Goal: Information Seeking & Learning: Check status

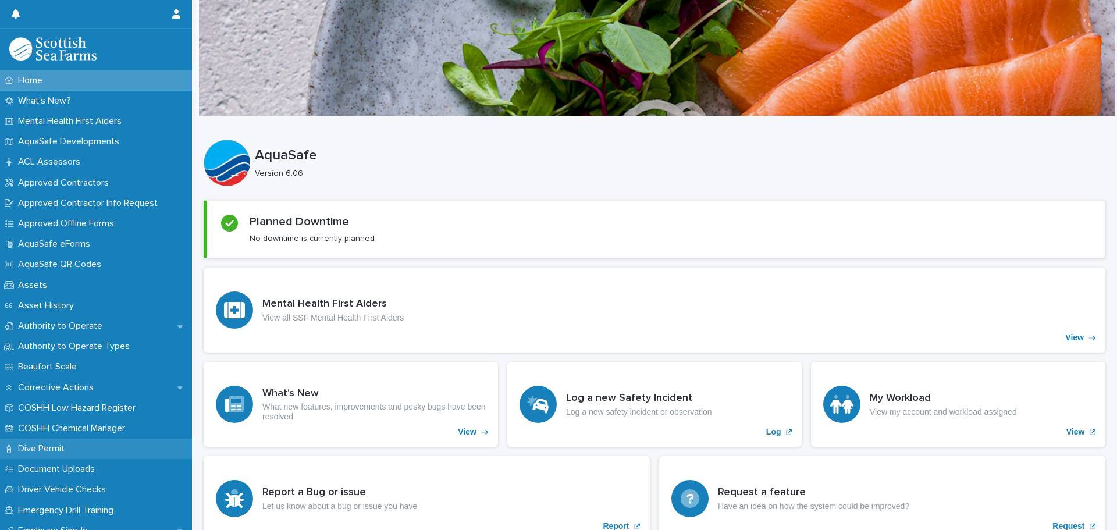
click at [41, 450] on p "Dive Permit" at bounding box center [43, 448] width 61 height 11
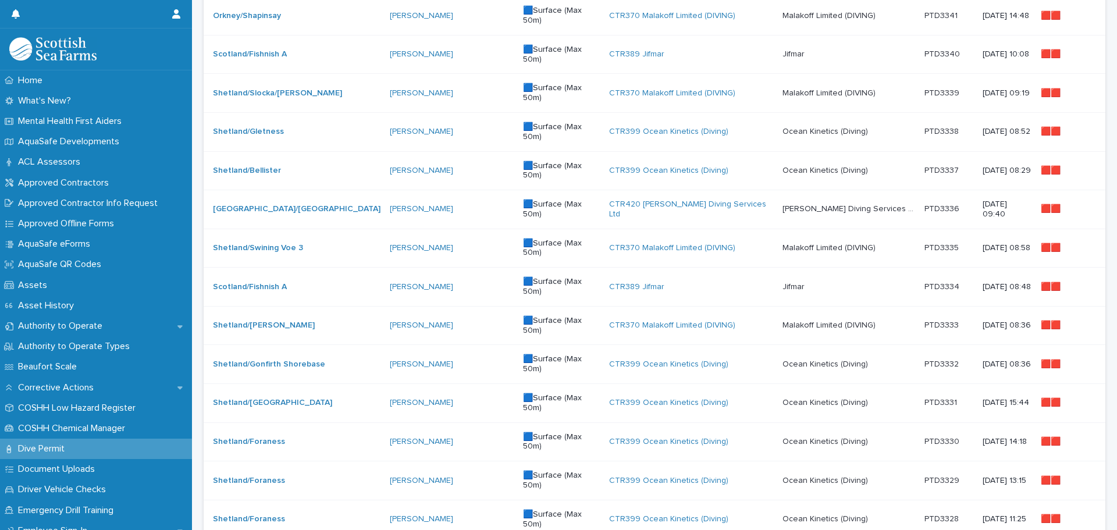
scroll to position [667, 0]
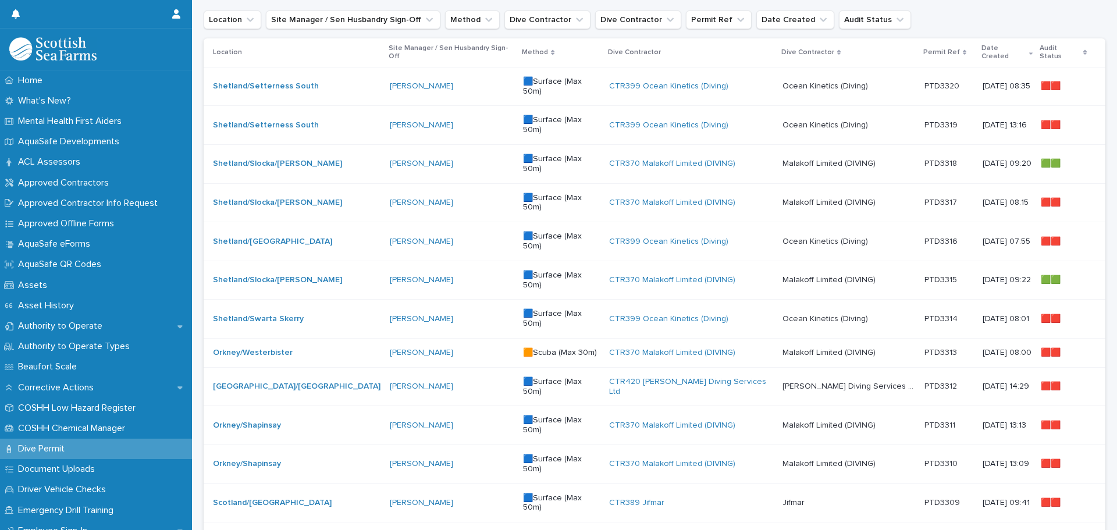
scroll to position [144, 0]
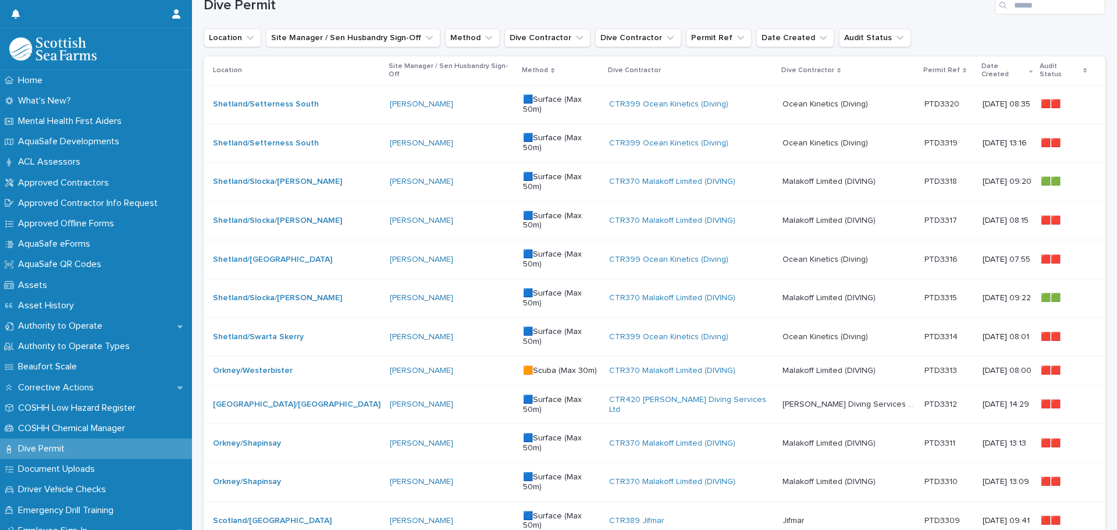
click at [990, 255] on p "[DATE] 07:55" at bounding box center [1007, 260] width 49 height 10
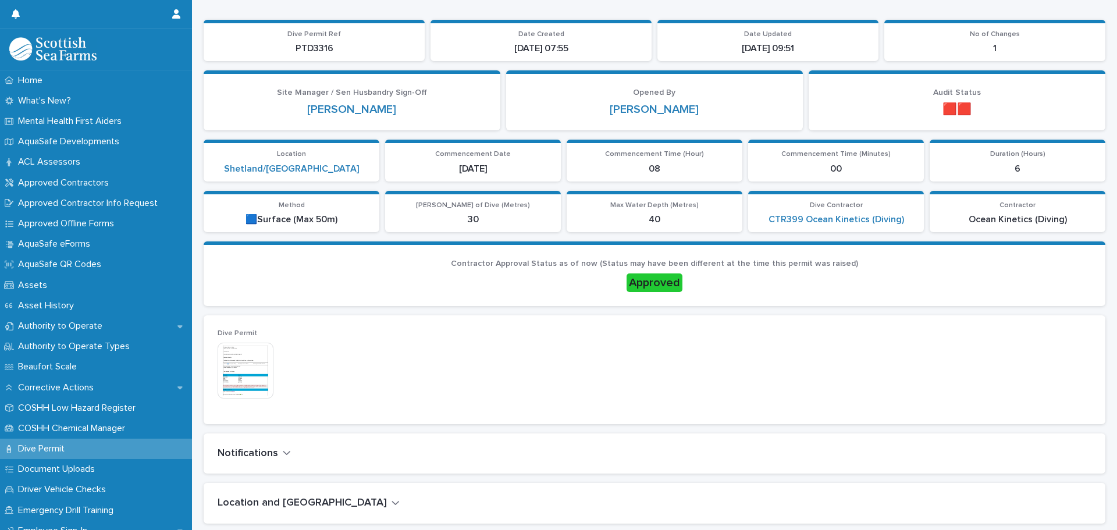
scroll to position [233, 0]
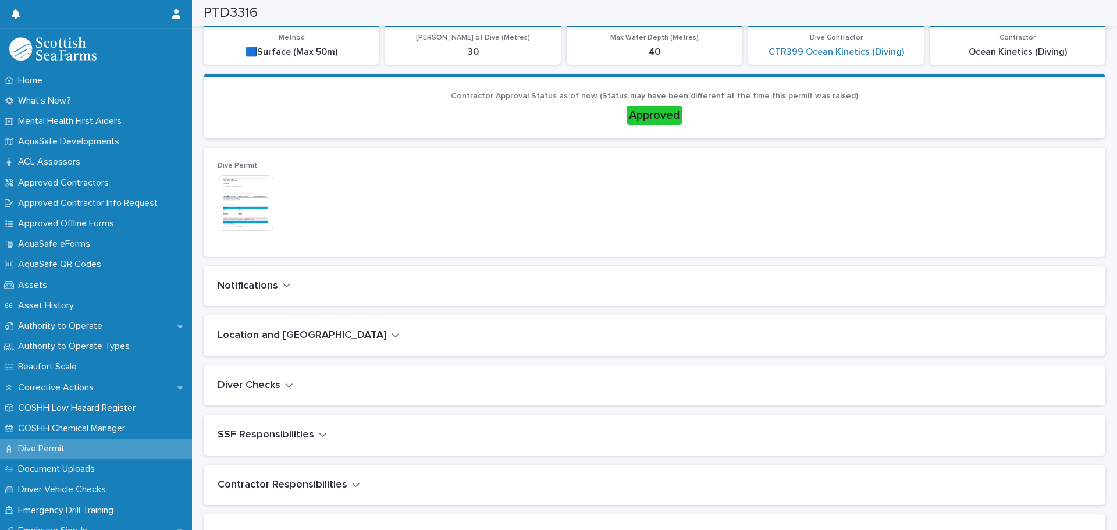
click at [243, 212] on img at bounding box center [246, 203] width 56 height 56
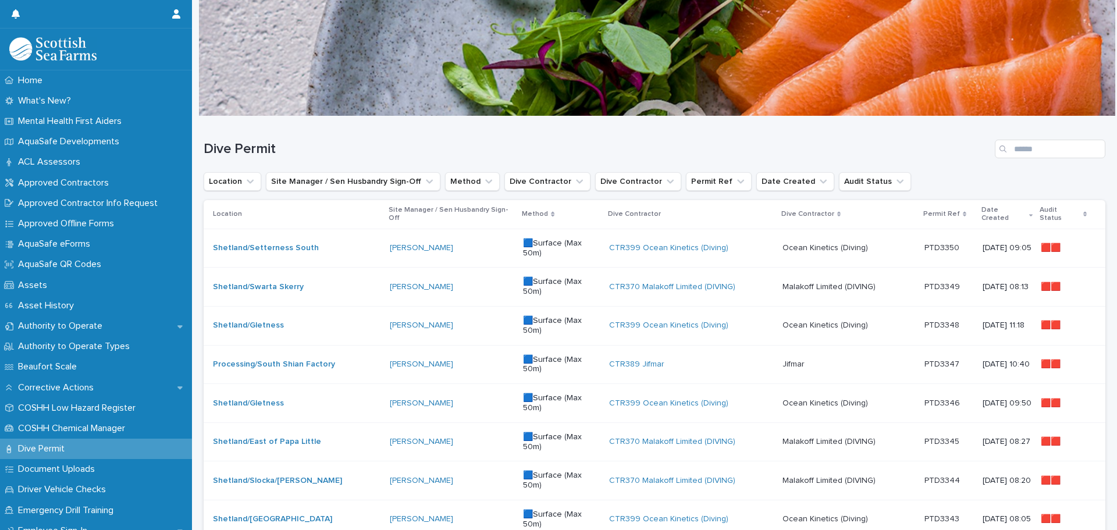
click at [1050, 209] on p "Audit Status" at bounding box center [1060, 215] width 41 height 22
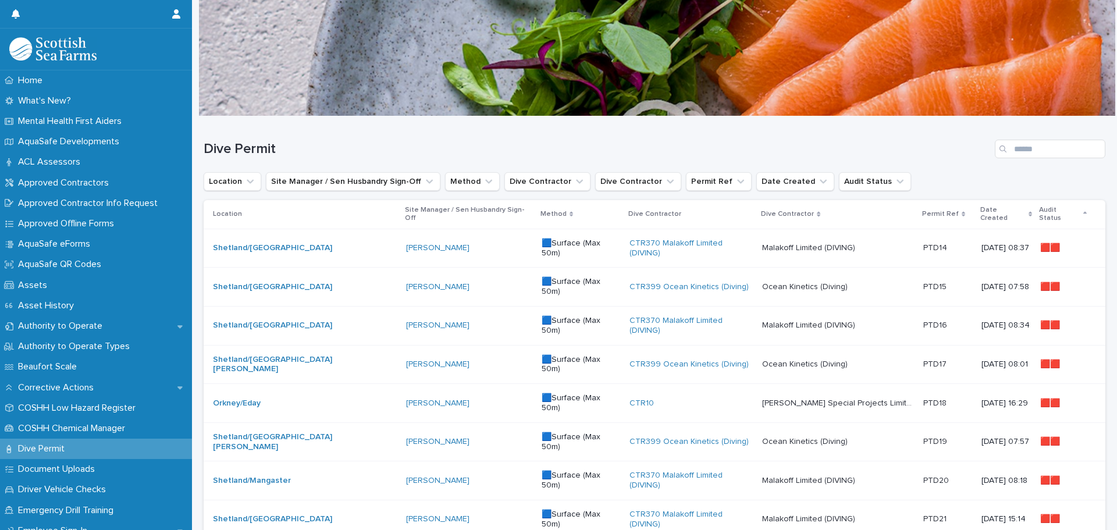
click at [1083, 212] on icon at bounding box center [1084, 213] width 3 height 2
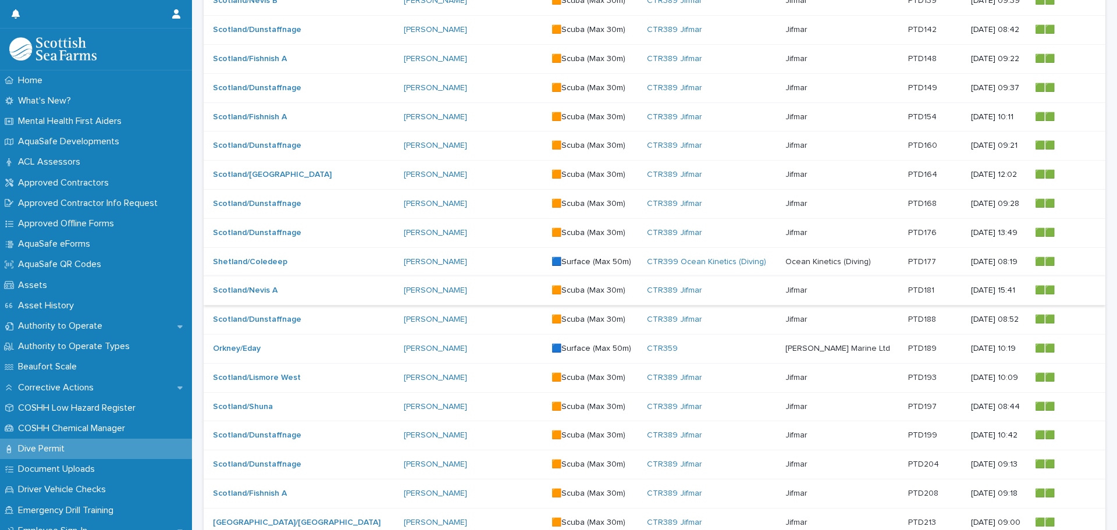
scroll to position [667, 0]
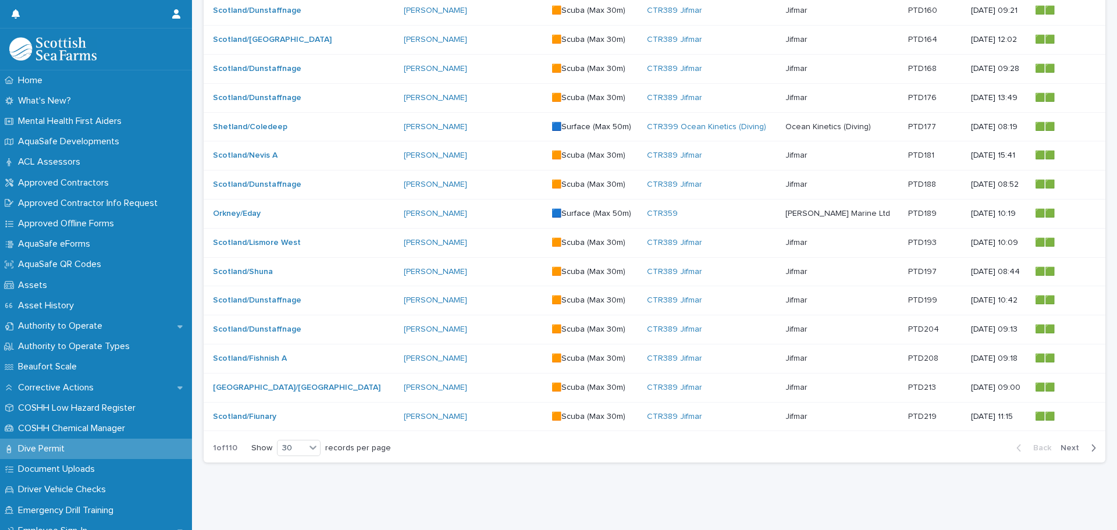
click at [1061, 444] on span "Next" at bounding box center [1074, 448] width 26 height 8
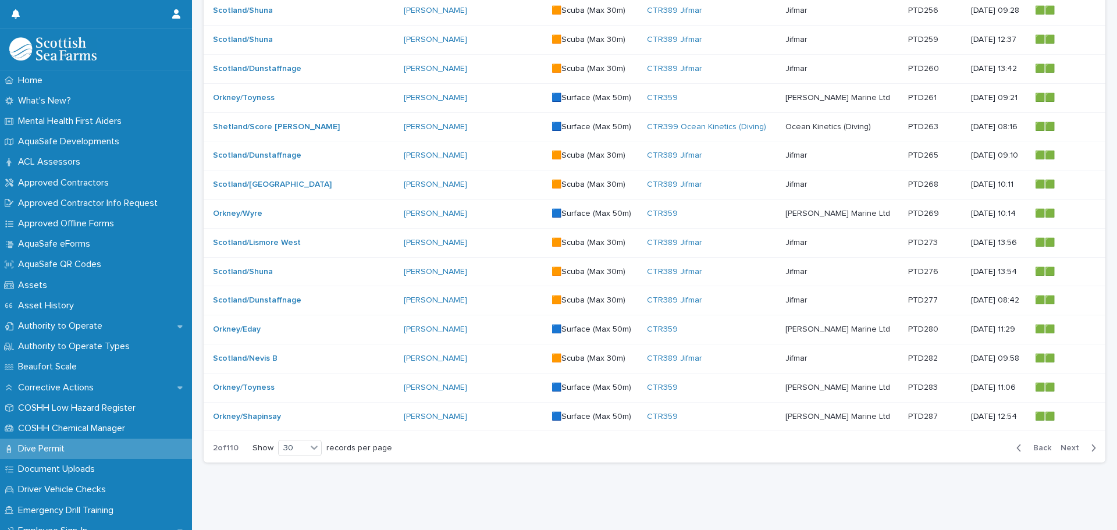
click at [1061, 444] on span "Next" at bounding box center [1074, 448] width 26 height 8
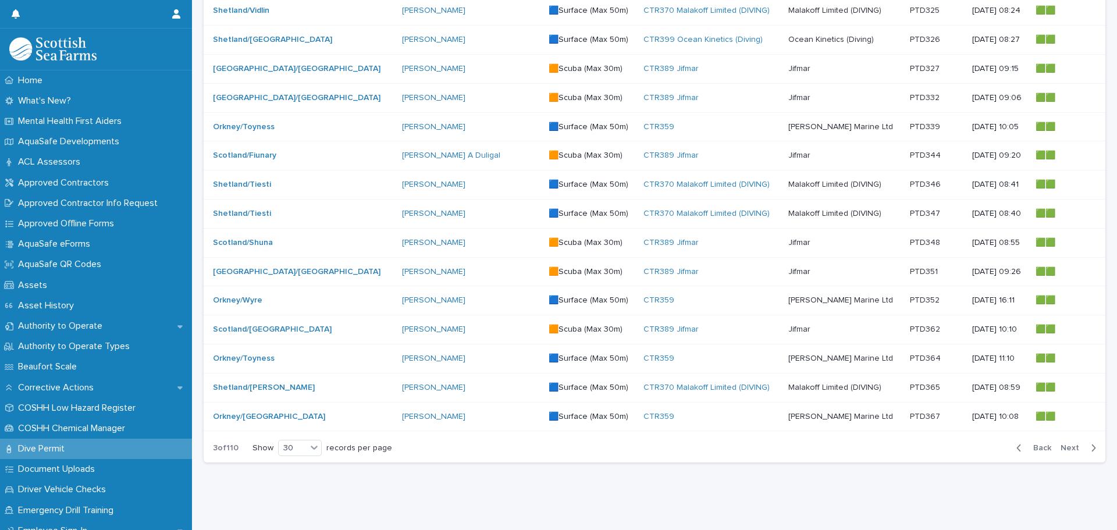
click at [1061, 444] on span "Next" at bounding box center [1074, 448] width 26 height 8
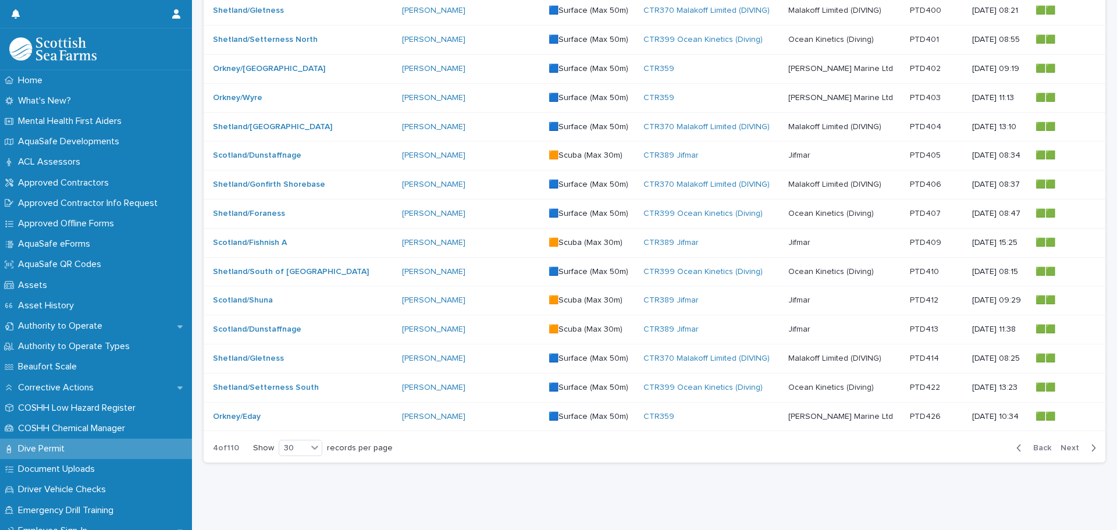
click at [1061, 444] on span "Next" at bounding box center [1074, 448] width 26 height 8
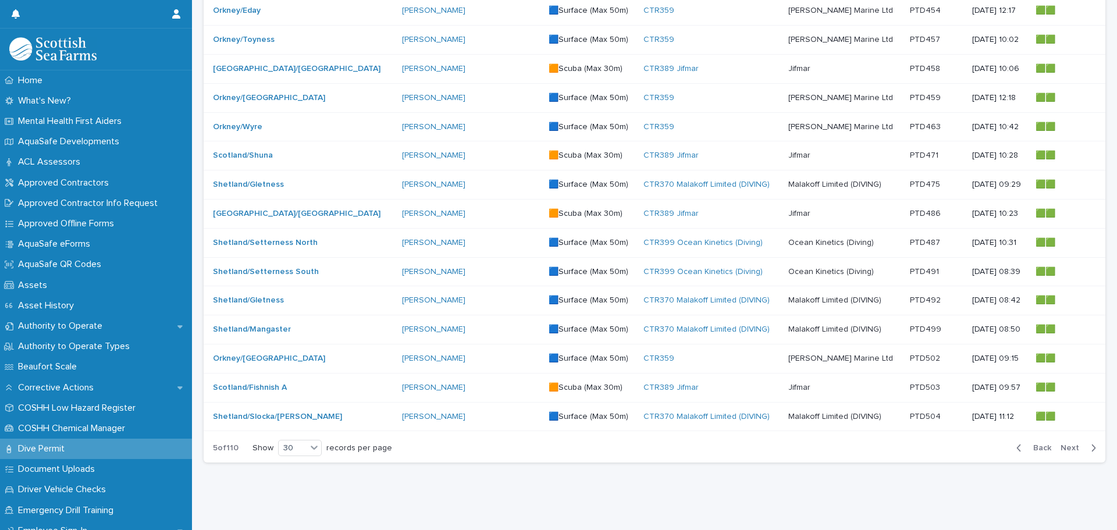
click at [1066, 444] on span "Next" at bounding box center [1074, 448] width 26 height 8
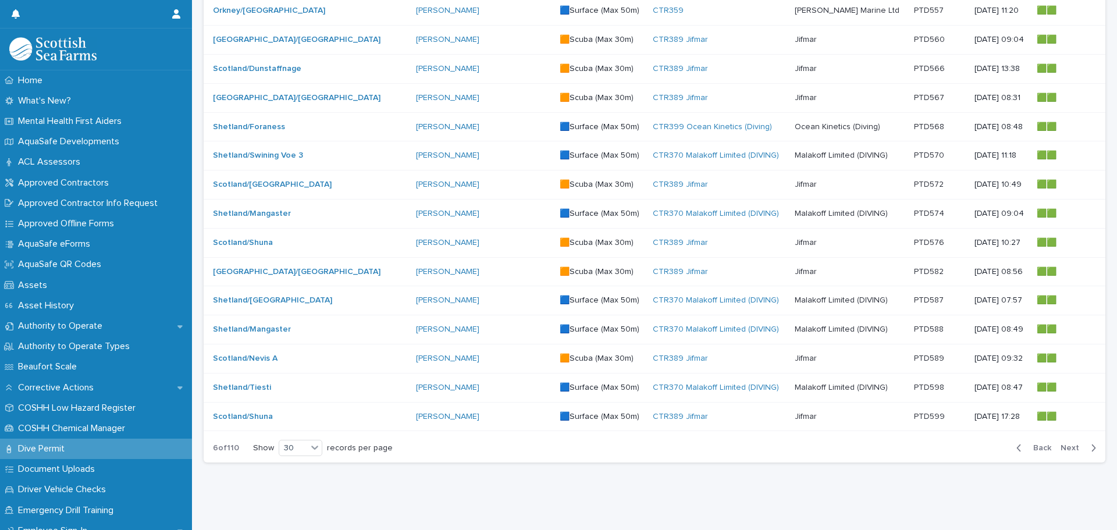
click at [1066, 444] on span "Next" at bounding box center [1074, 448] width 26 height 8
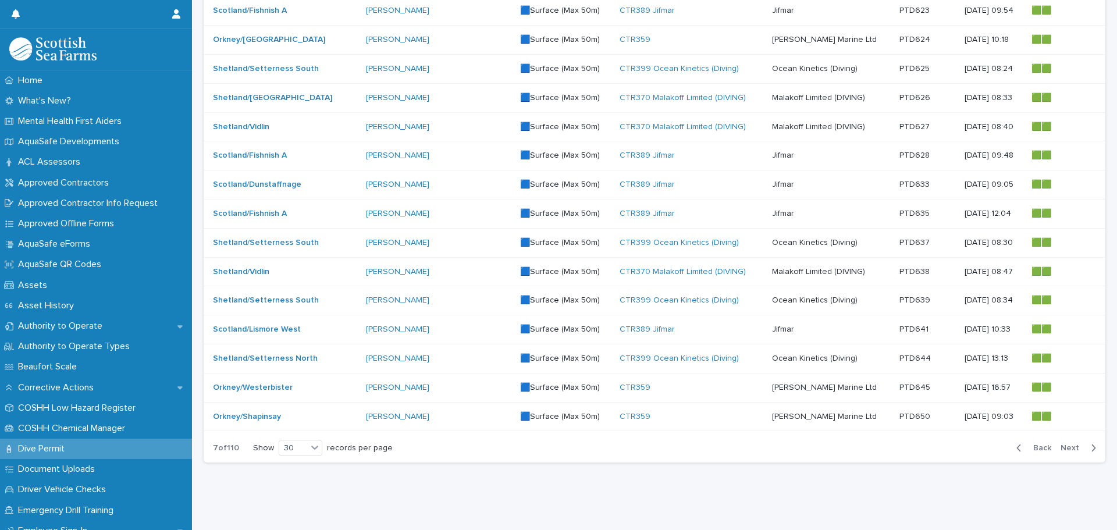
click at [1066, 444] on span "Next" at bounding box center [1074, 448] width 26 height 8
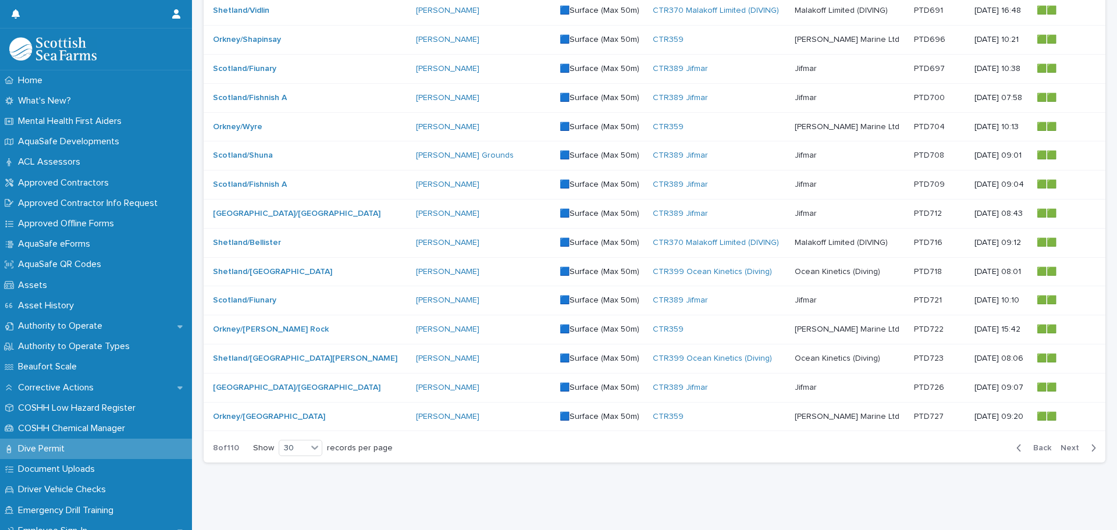
click at [1066, 444] on span "Next" at bounding box center [1074, 448] width 26 height 8
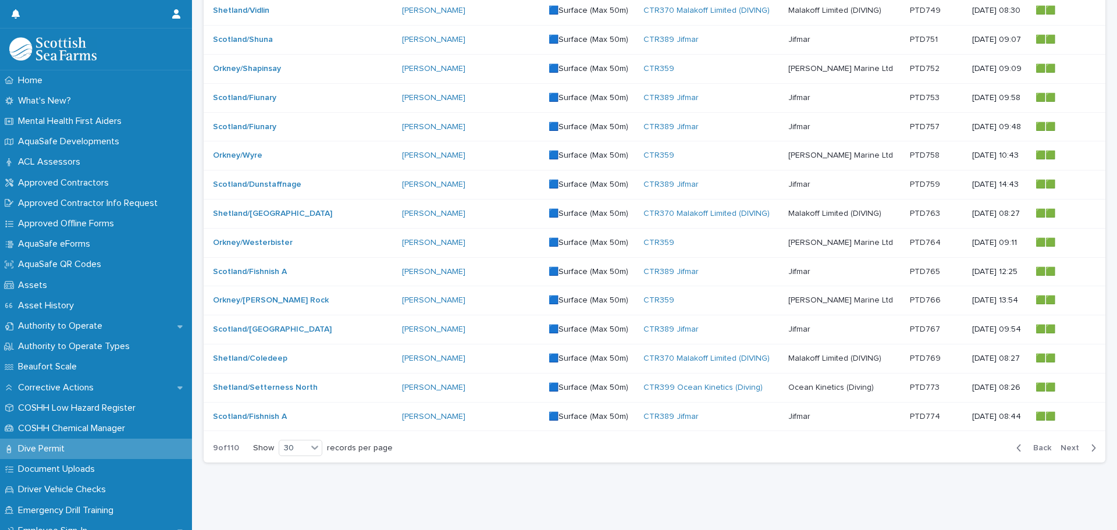
click at [1066, 444] on span "Next" at bounding box center [1074, 448] width 26 height 8
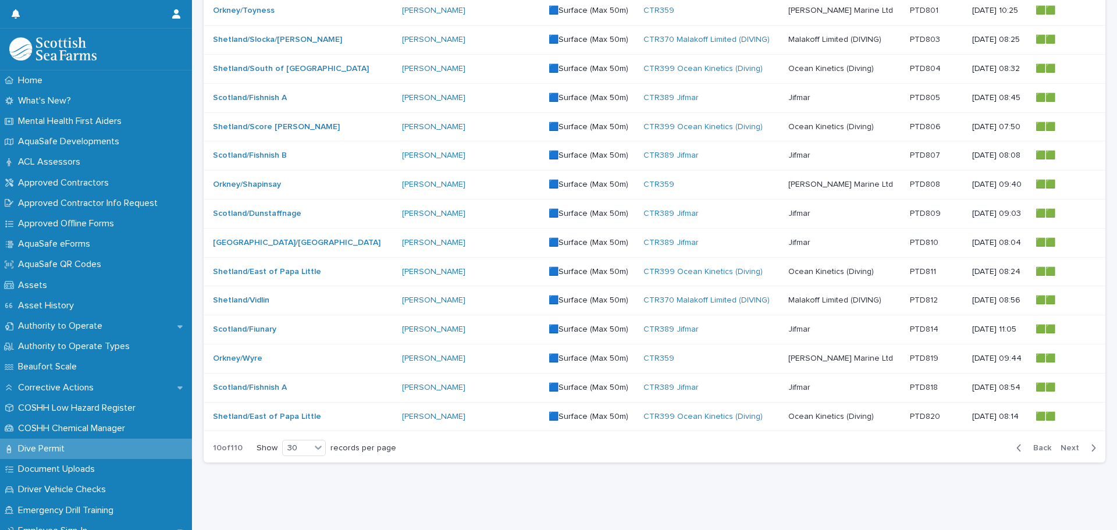
click at [1066, 444] on span "Next" at bounding box center [1074, 448] width 26 height 8
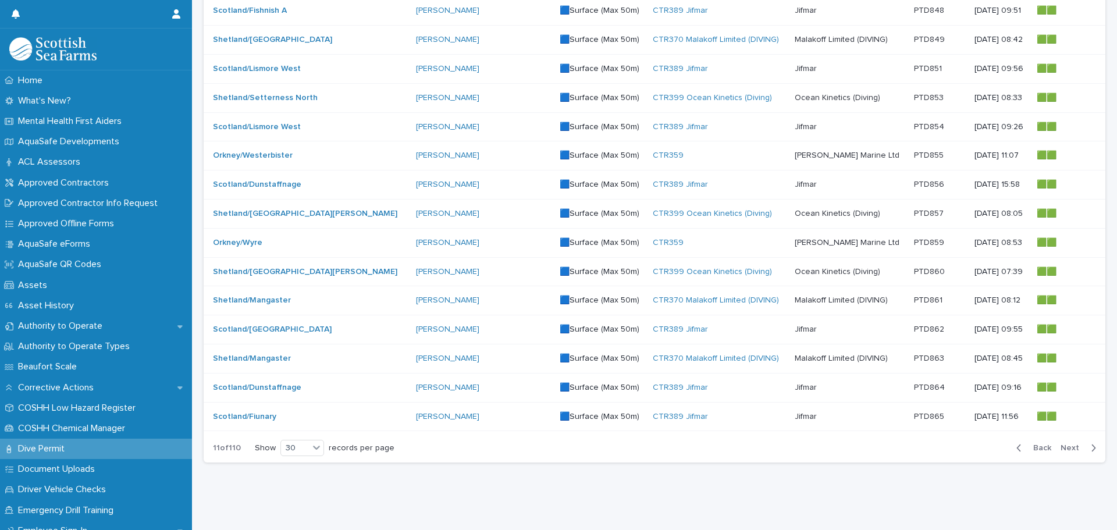
click at [1066, 444] on span "Next" at bounding box center [1074, 448] width 26 height 8
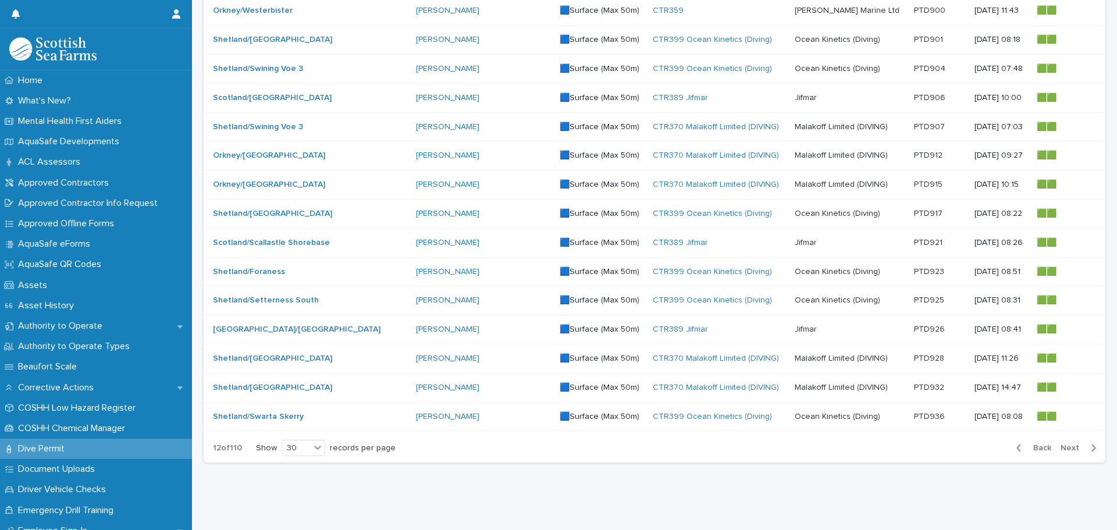
click at [1066, 444] on span "Next" at bounding box center [1074, 448] width 26 height 8
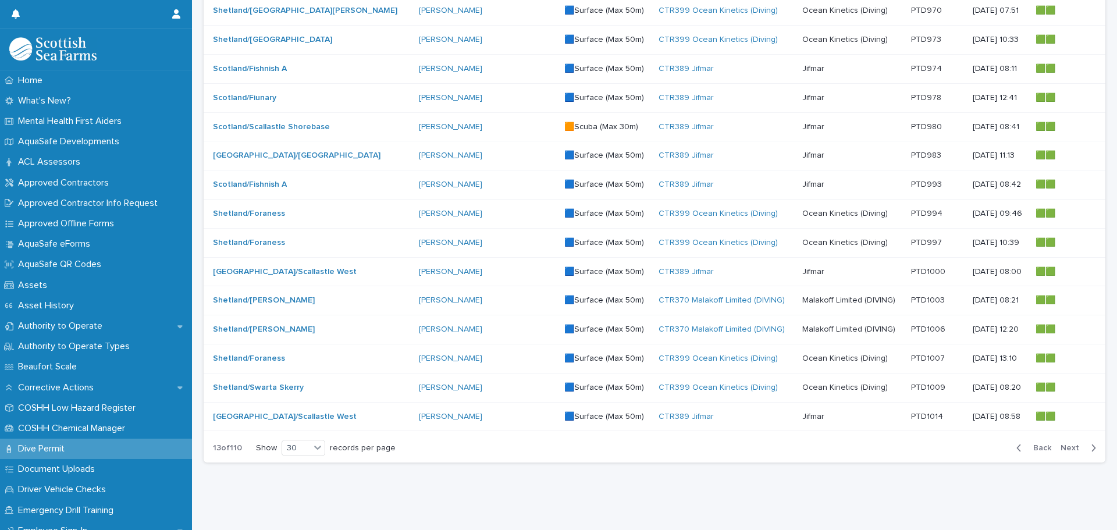
click at [1066, 444] on span "Next" at bounding box center [1074, 448] width 26 height 8
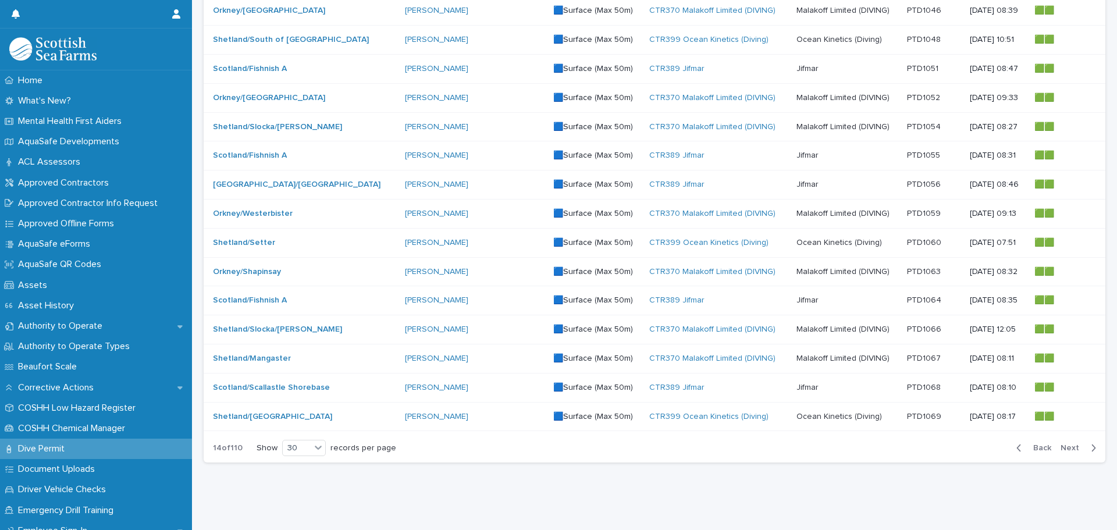
click at [1066, 444] on span "Next" at bounding box center [1074, 448] width 26 height 8
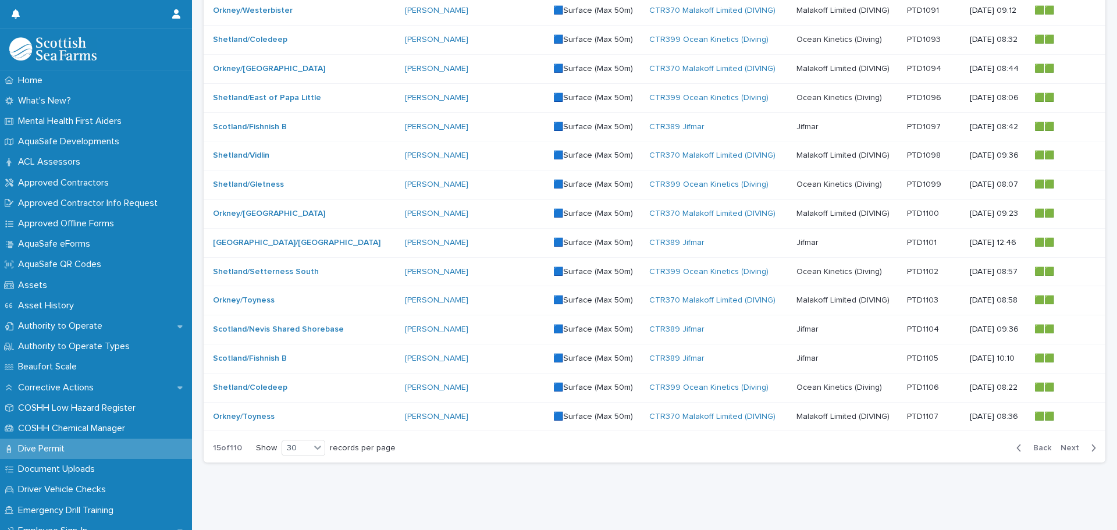
click at [1066, 444] on span "Next" at bounding box center [1074, 448] width 26 height 8
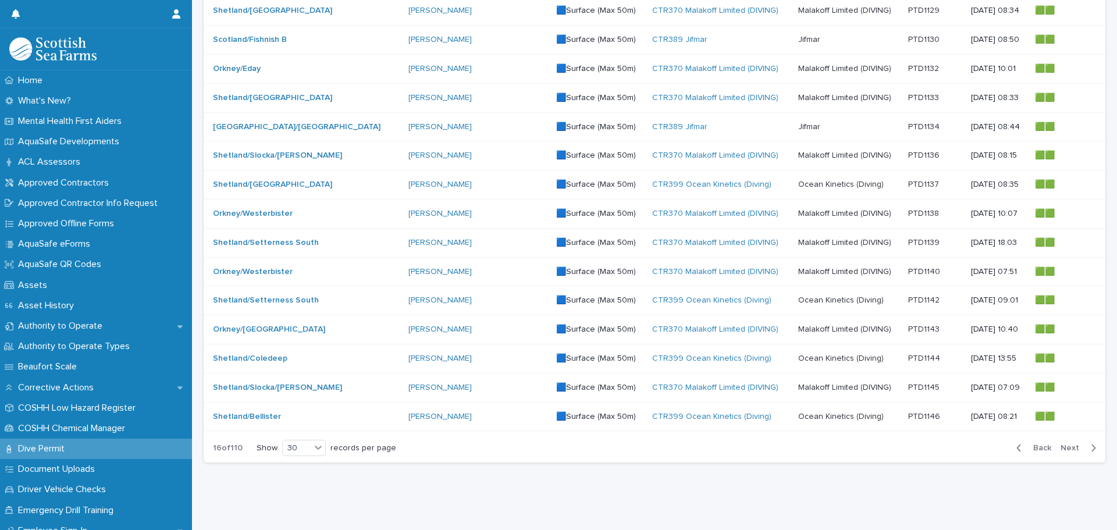
click at [1066, 444] on span "Next" at bounding box center [1074, 448] width 26 height 8
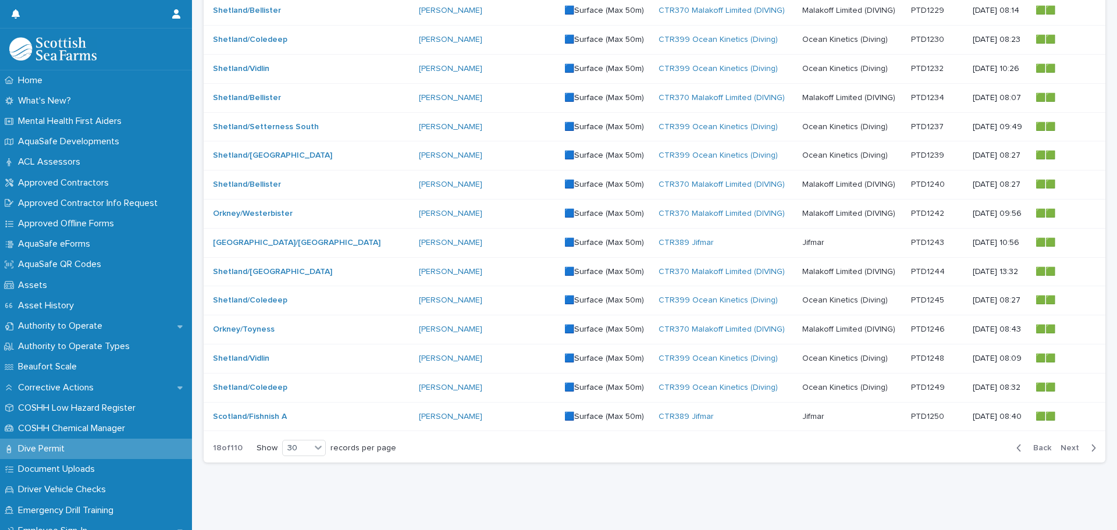
click at [1066, 444] on span "Next" at bounding box center [1074, 448] width 26 height 8
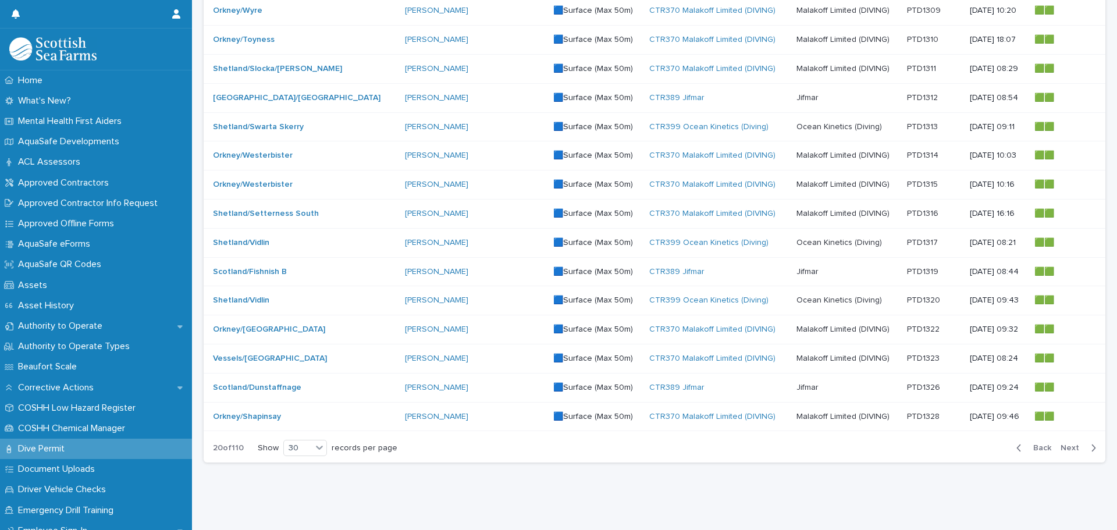
click at [1066, 444] on span "Next" at bounding box center [1074, 448] width 26 height 8
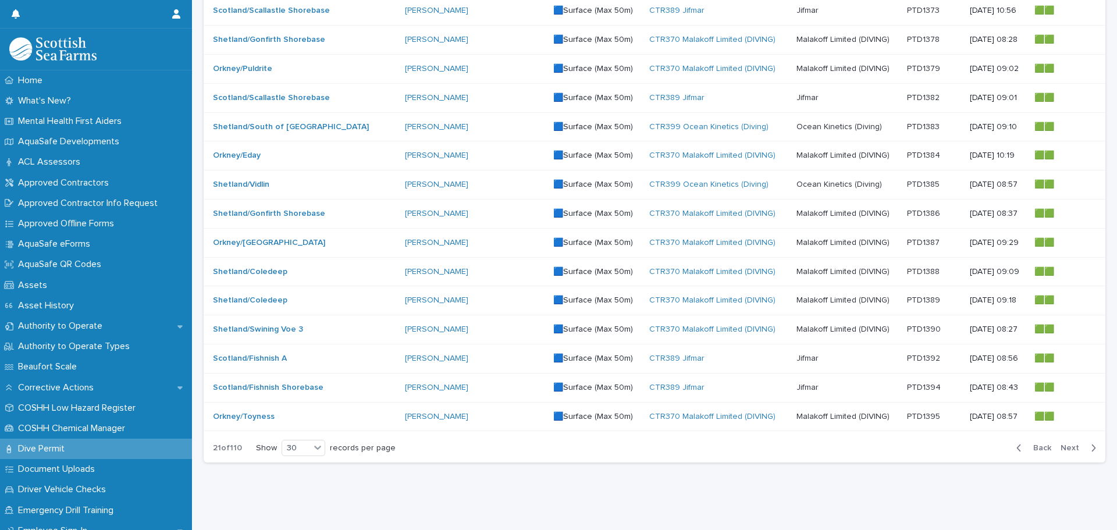
click at [1066, 444] on span "Next" at bounding box center [1074, 448] width 26 height 8
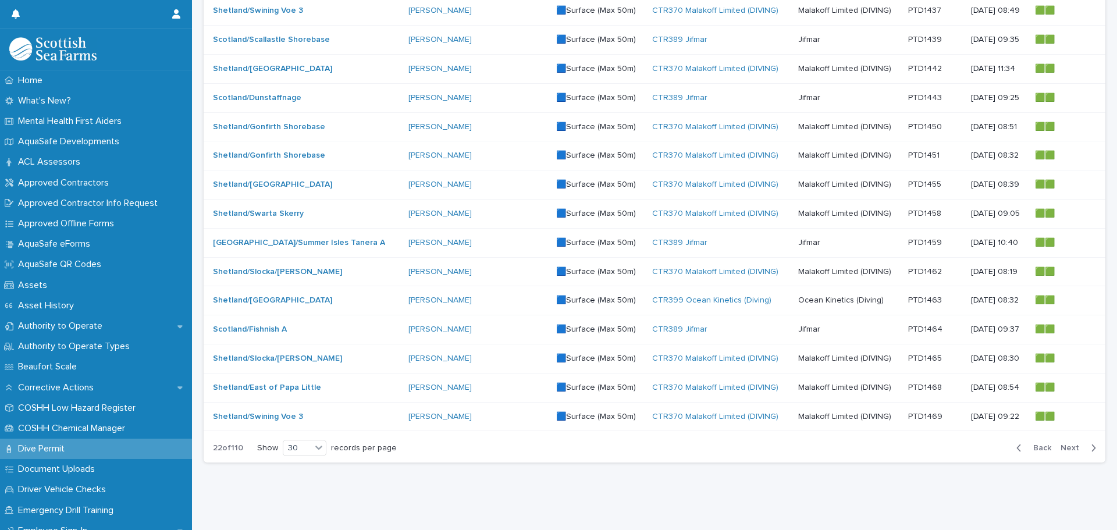
click at [1066, 444] on span "Next" at bounding box center [1074, 448] width 26 height 8
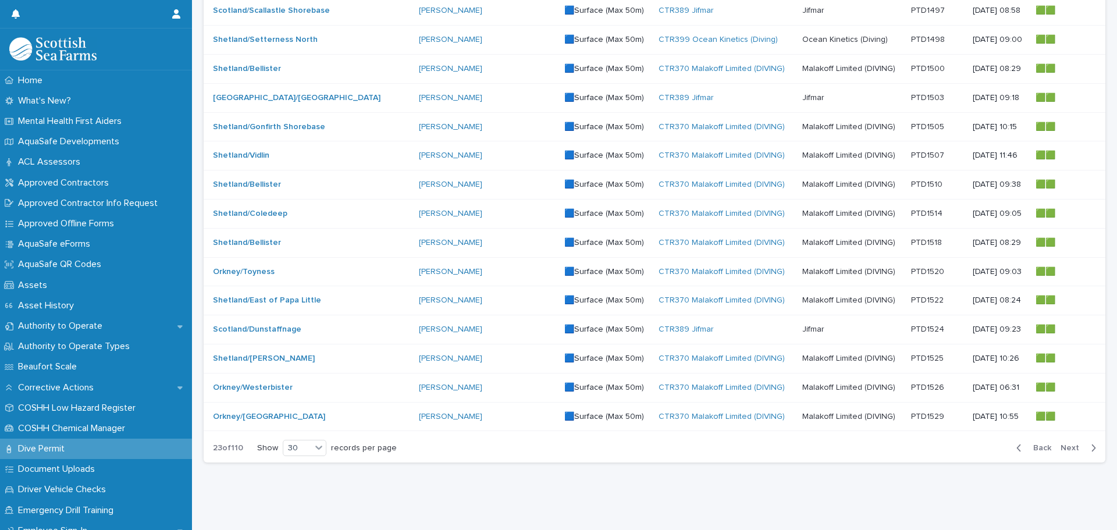
click at [1066, 444] on span "Next" at bounding box center [1074, 448] width 26 height 8
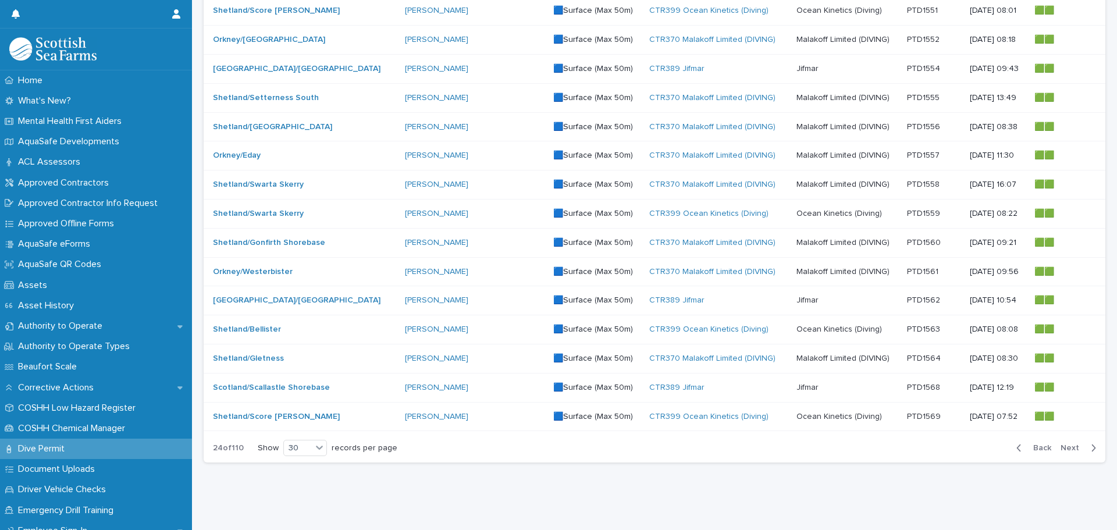
click at [1066, 444] on span "Next" at bounding box center [1074, 448] width 26 height 8
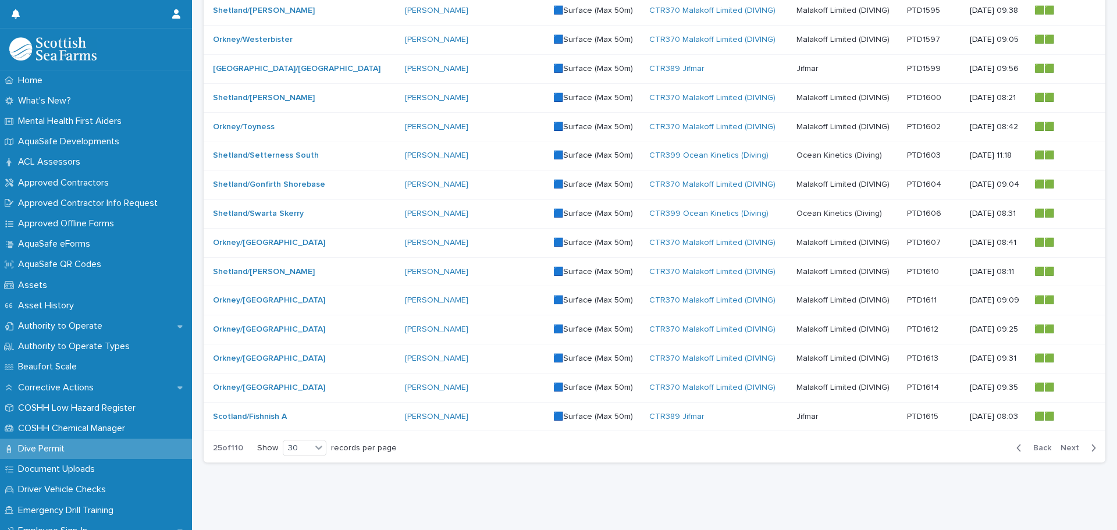
click at [1066, 444] on span "Next" at bounding box center [1074, 448] width 26 height 8
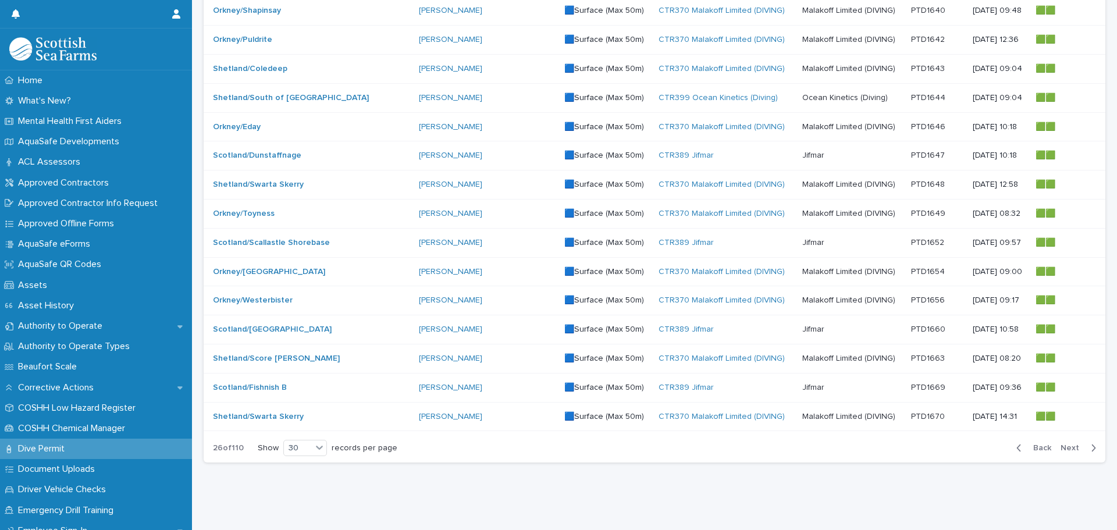
click at [1066, 444] on span "Next" at bounding box center [1074, 448] width 26 height 8
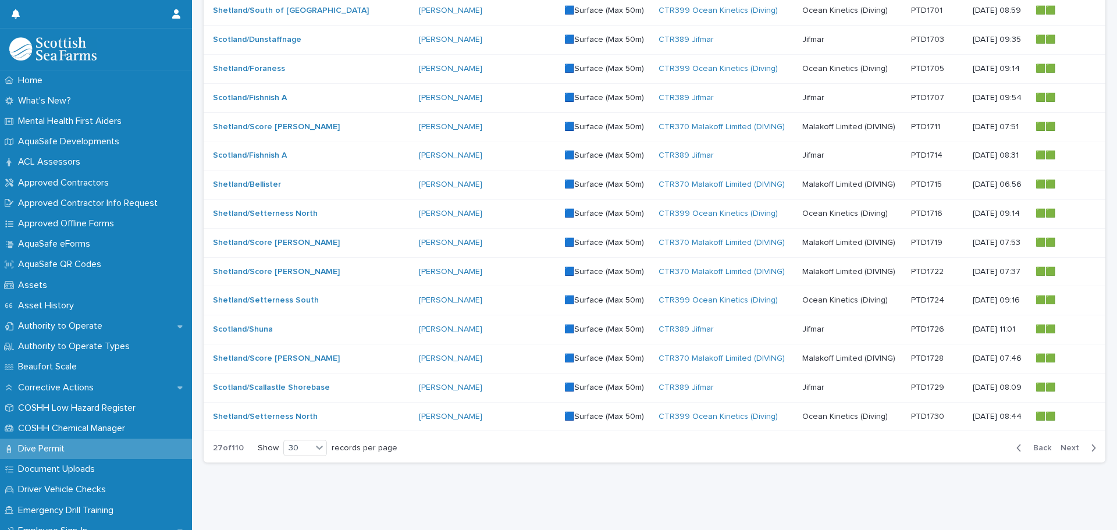
click at [1066, 444] on span "Next" at bounding box center [1074, 448] width 26 height 8
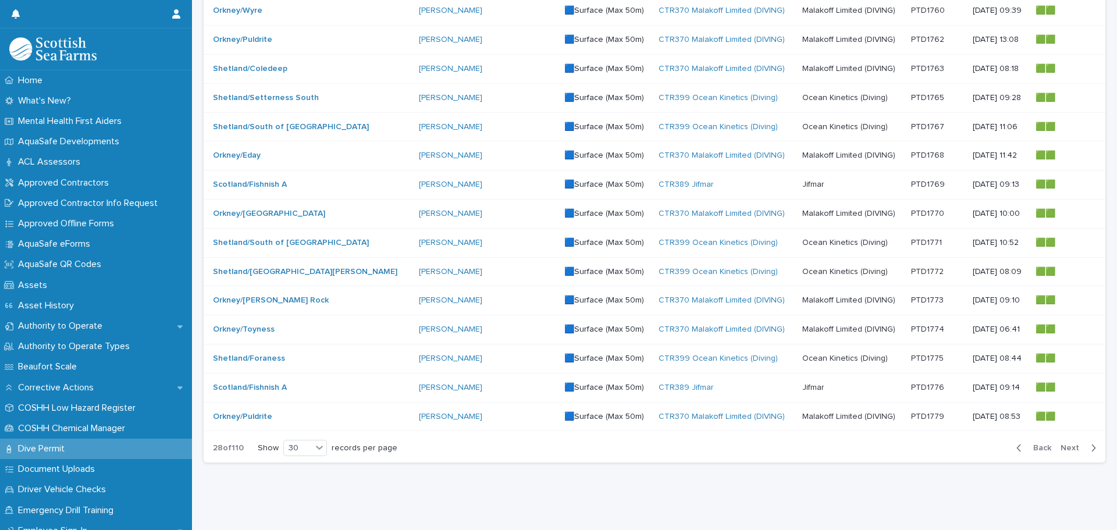
click at [1066, 444] on span "Next" at bounding box center [1074, 448] width 26 height 8
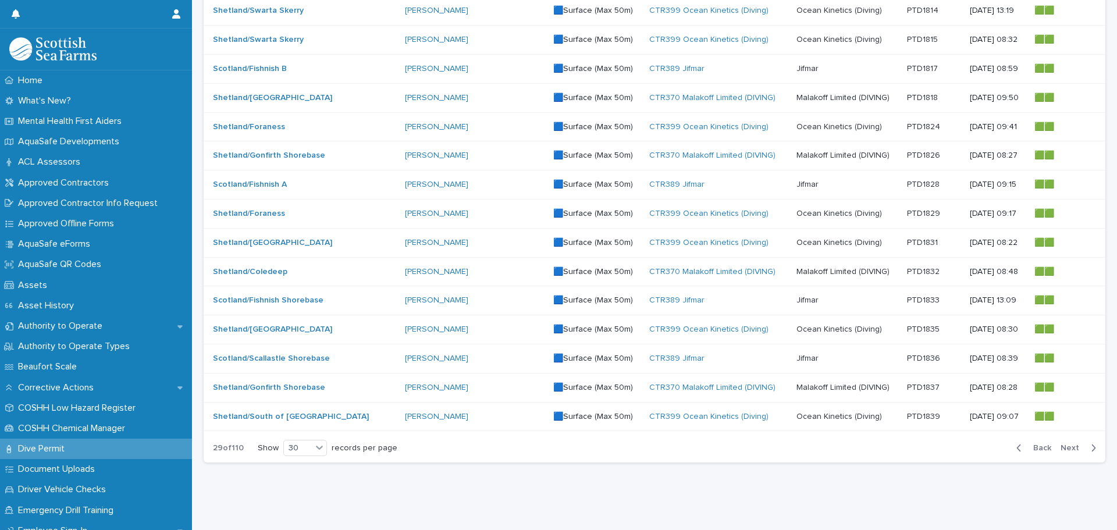
click at [1066, 444] on span "Next" at bounding box center [1074, 448] width 26 height 8
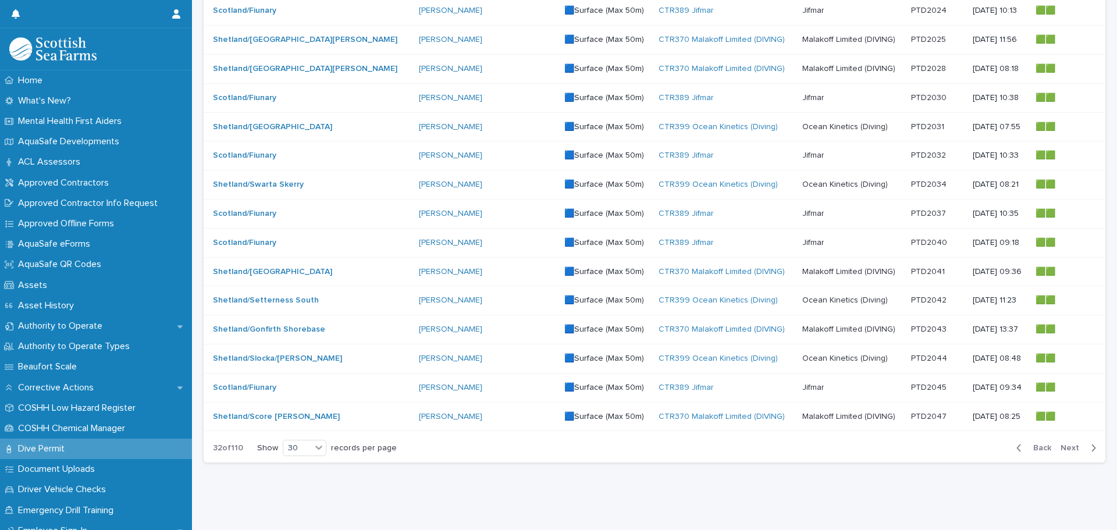
click at [1066, 444] on span "Next" at bounding box center [1074, 448] width 26 height 8
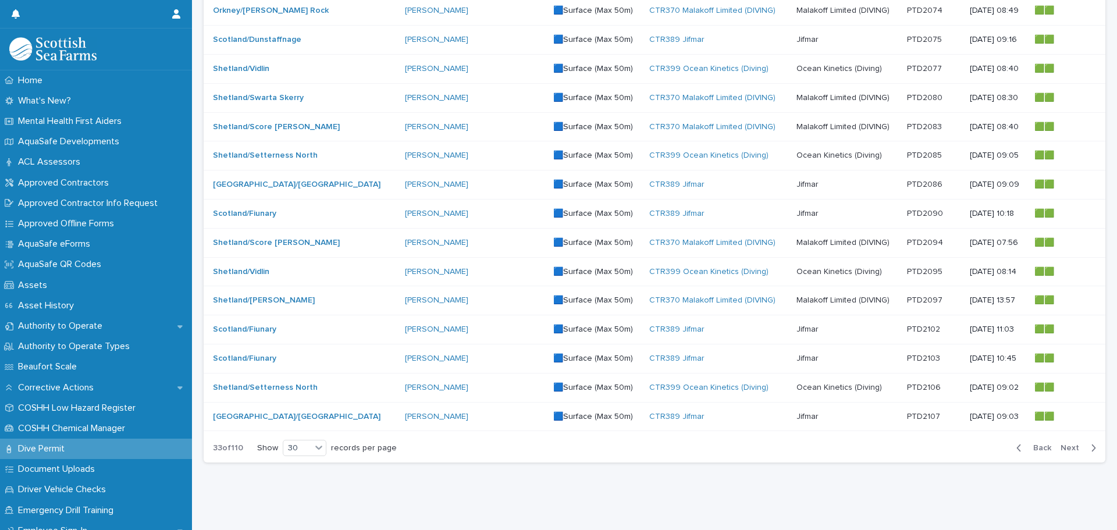
click at [1066, 444] on span "Next" at bounding box center [1074, 448] width 26 height 8
